Goal: Navigation & Orientation: Find specific page/section

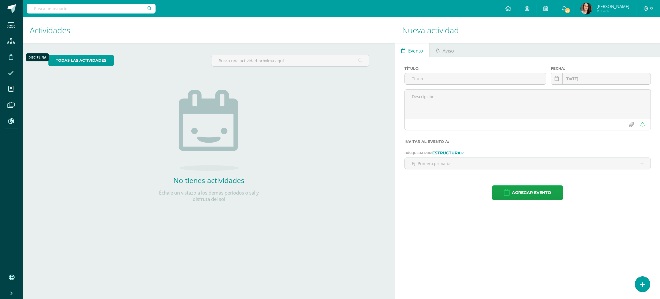
click at [11, 57] on icon at bounding box center [11, 57] width 4 height 6
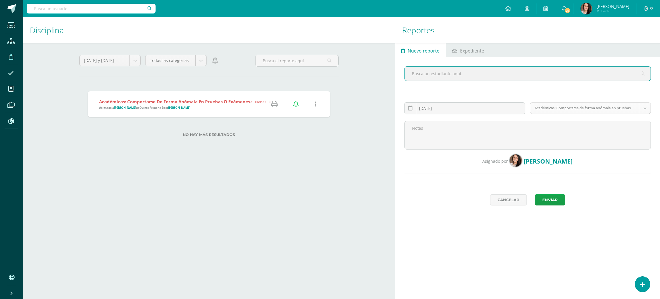
click at [602, 105] on body "Estudiantes Estructura Disciplina Asistencia Mis cursos Archivos Reportes Sopor…" at bounding box center [330, 149] width 660 height 299
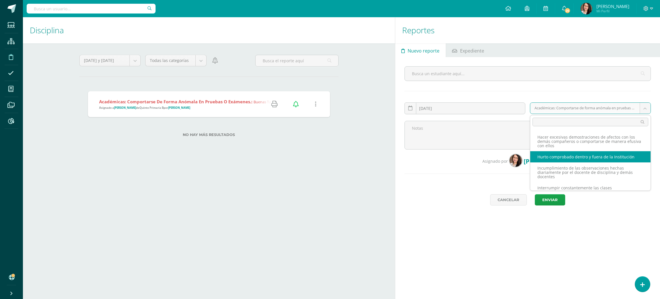
scroll to position [742, 0]
